Goal: Information Seeking & Learning: Learn about a topic

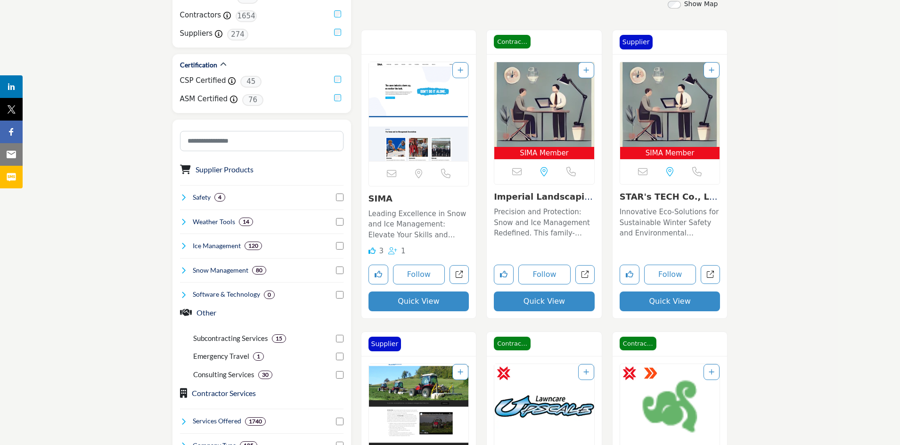
scroll to position [236, 0]
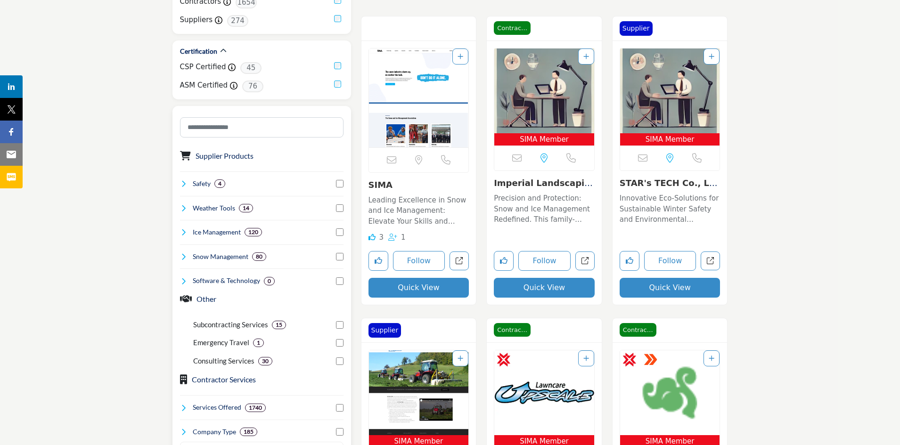
click at [213, 259] on h4 "Snow Management" at bounding box center [221, 256] width 56 height 9
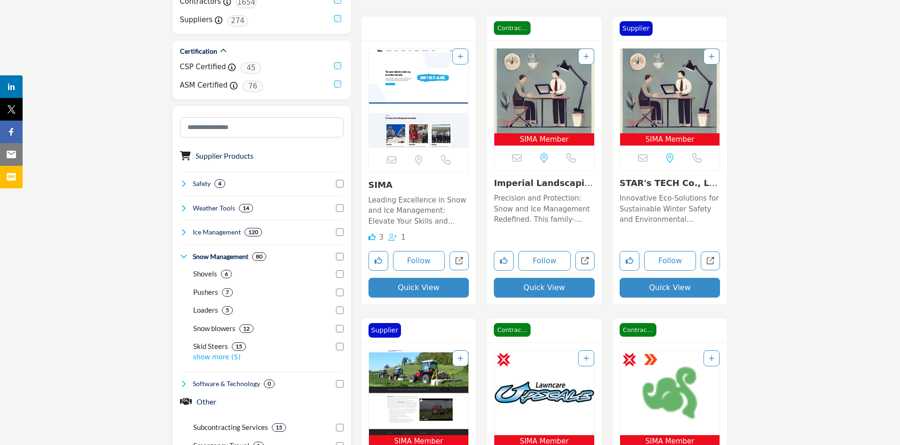
click at [213, 233] on h4 "Ice Management" at bounding box center [217, 232] width 48 height 9
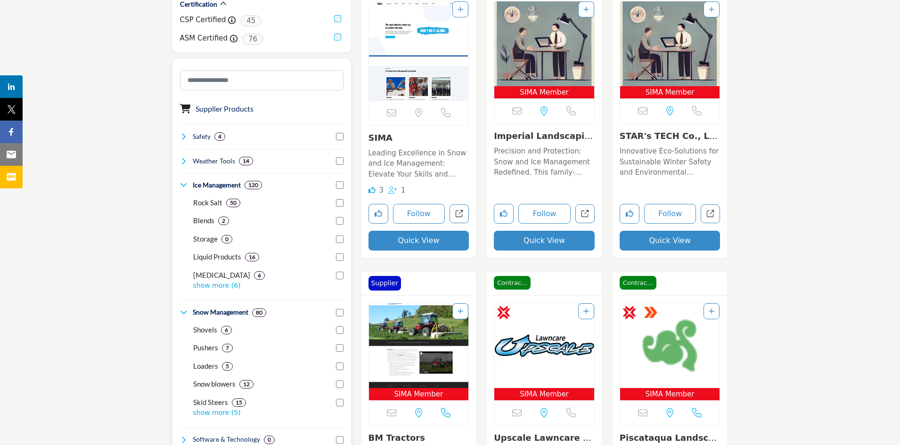
scroll to position [330, 0]
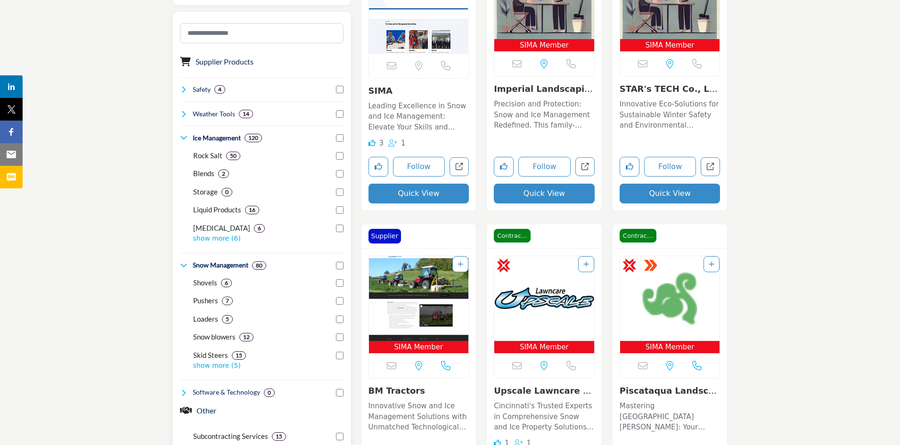
click at [212, 320] on p "Loaders" at bounding box center [205, 319] width 25 height 11
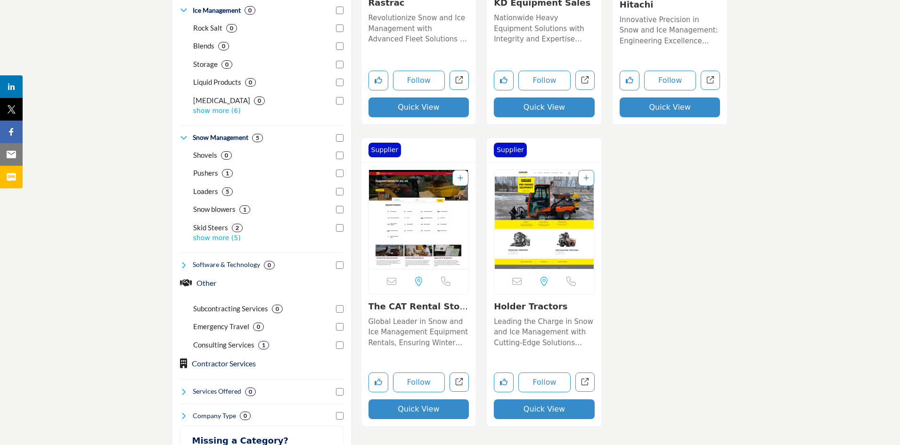
scroll to position [471, 0]
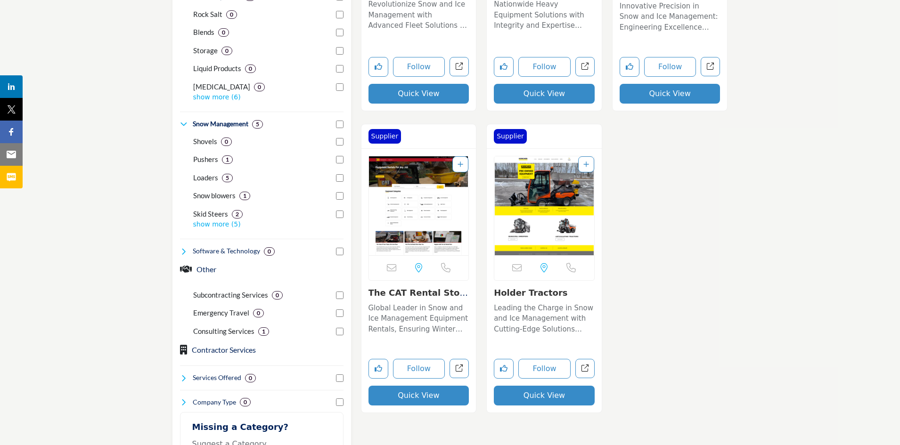
click at [518, 295] on link "Holder Tractors" at bounding box center [531, 293] width 74 height 10
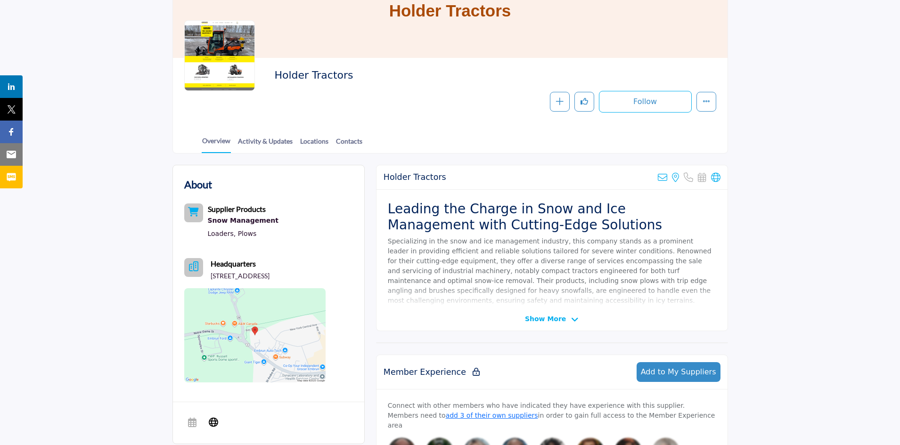
scroll to position [141, 0]
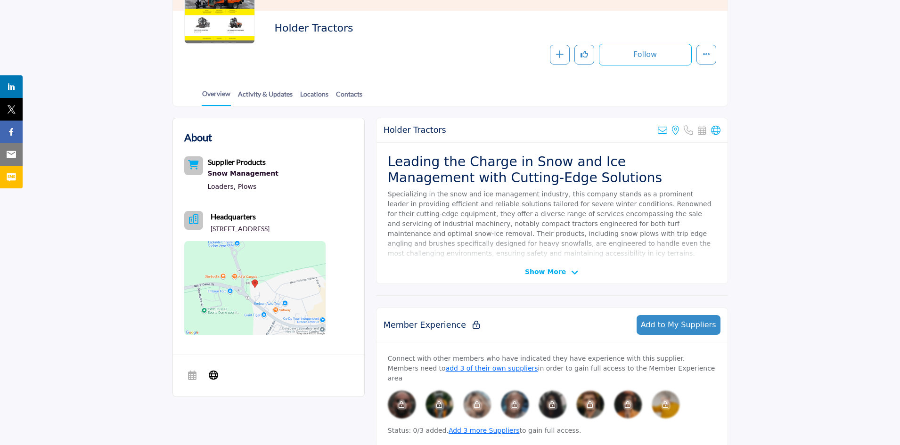
click at [558, 270] on span "Show More" at bounding box center [545, 272] width 41 height 10
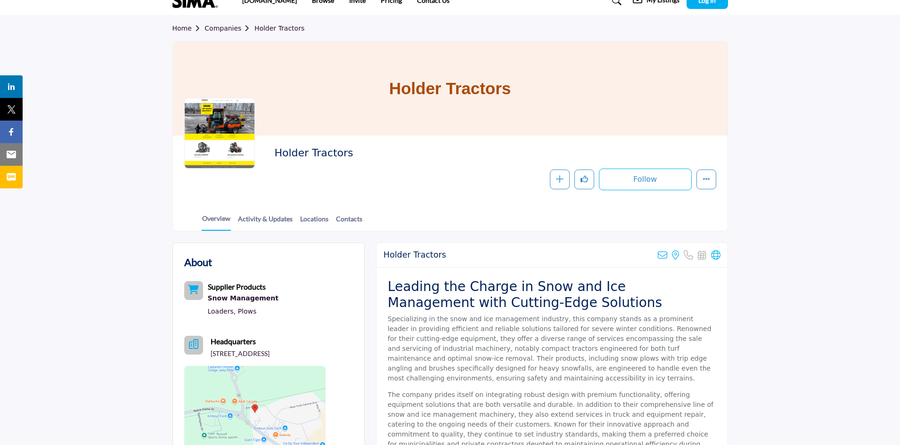
scroll to position [0, 0]
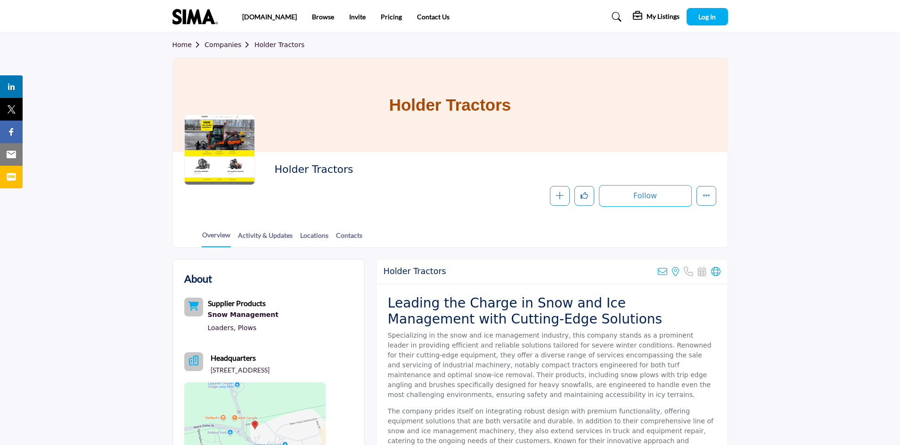
click at [213, 306] on b "Supplier Products" at bounding box center [237, 303] width 58 height 9
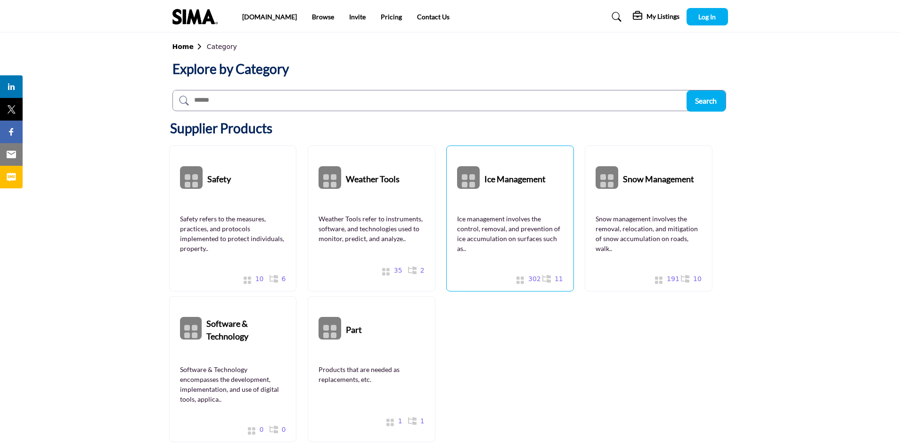
click at [487, 205] on div "Ice Management Show All 302 Companies" at bounding box center [510, 219] width 128 height 146
click at [638, 204] on div "Snow Management Show All 191 Companies" at bounding box center [649, 219] width 128 height 146
click at [634, 183] on b "Snow Management" at bounding box center [658, 177] width 71 height 42
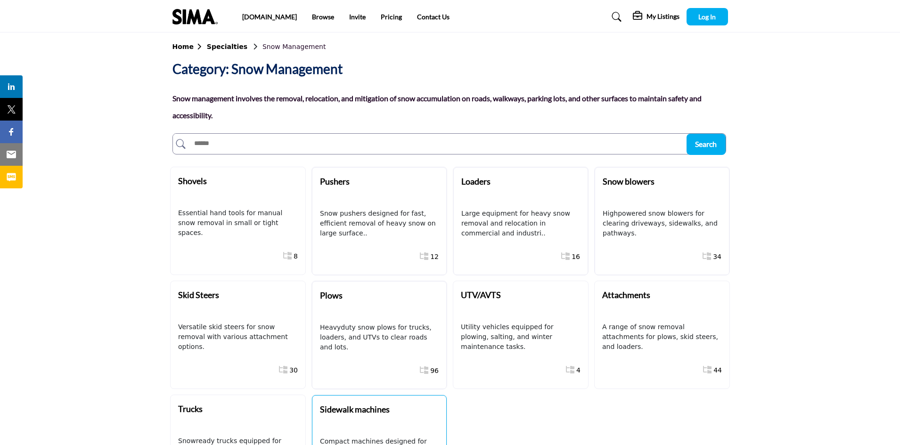
click at [353, 407] on b "Sidewalk machines" at bounding box center [355, 409] width 70 height 10
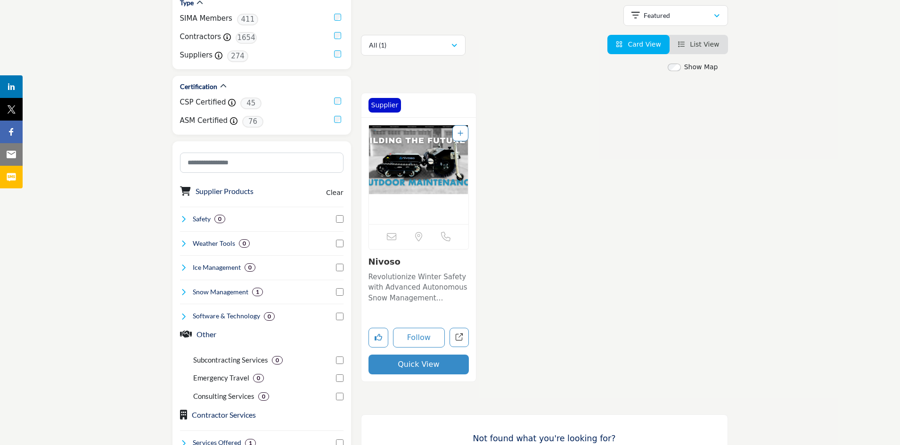
scroll to position [189, 0]
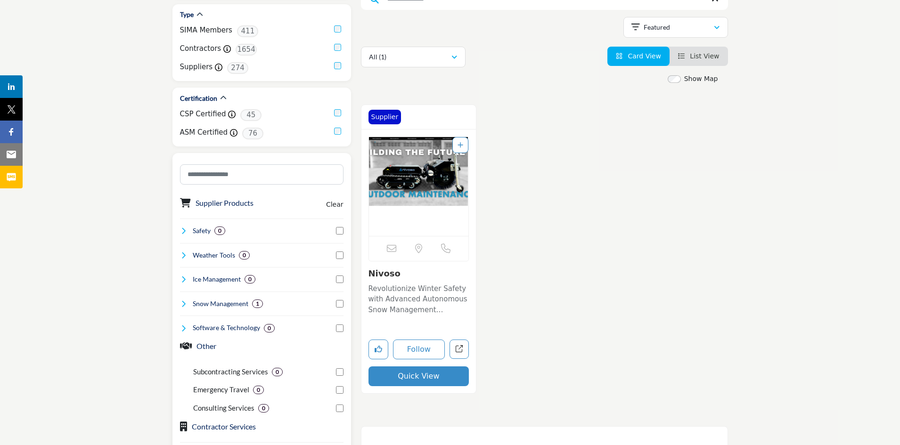
click at [229, 305] on h4 "Snow Management" at bounding box center [221, 303] width 56 height 9
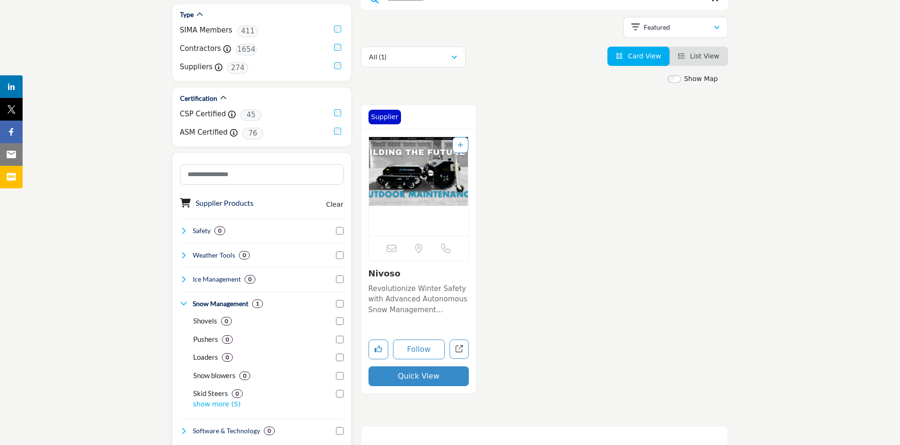
click at [212, 359] on p "Loaders" at bounding box center [205, 357] width 25 height 11
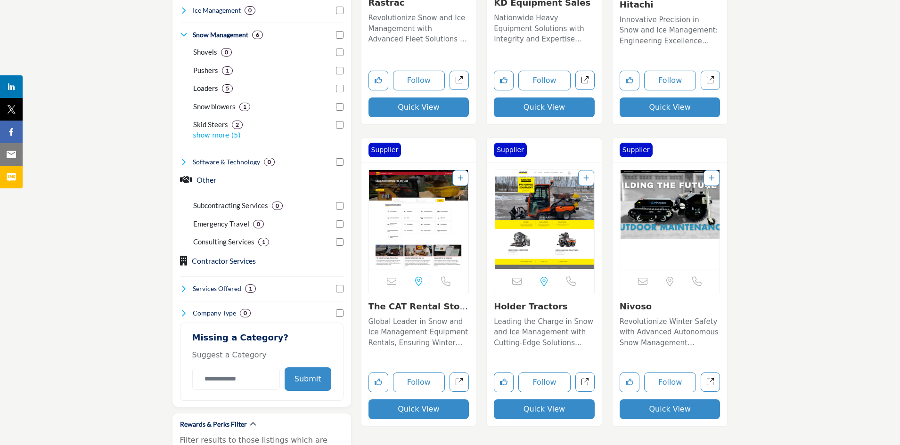
scroll to position [471, 0]
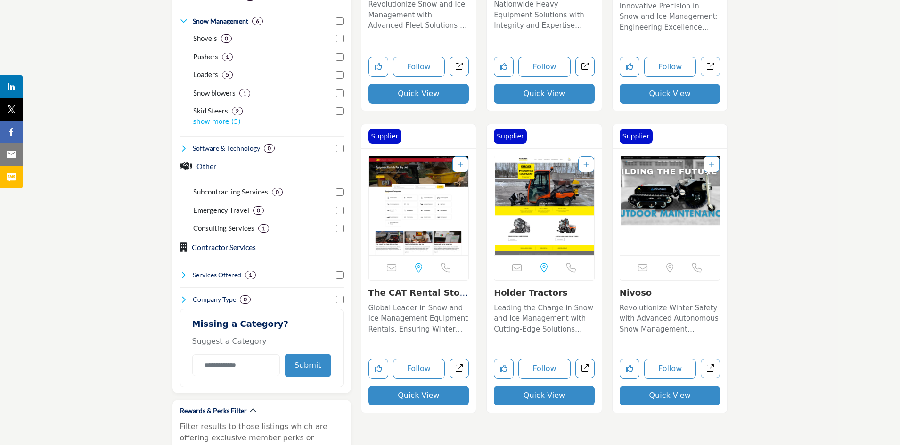
click at [539, 292] on link "Holder Tractors" at bounding box center [531, 293] width 74 height 10
